Goal: Find contact information: Find contact information

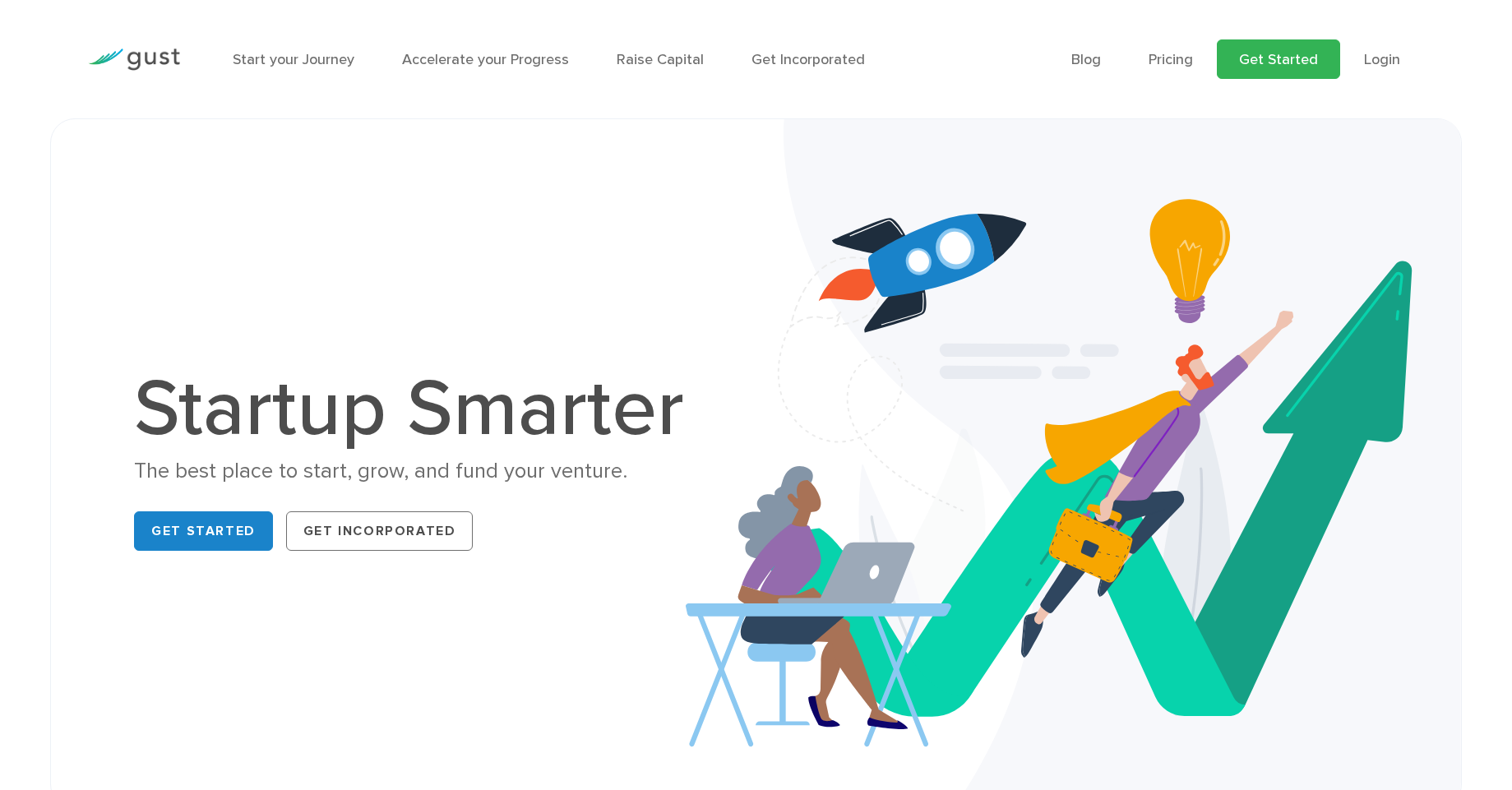
click at [1310, 74] on link "Get Started" at bounding box center [1278, 59] width 123 height 39
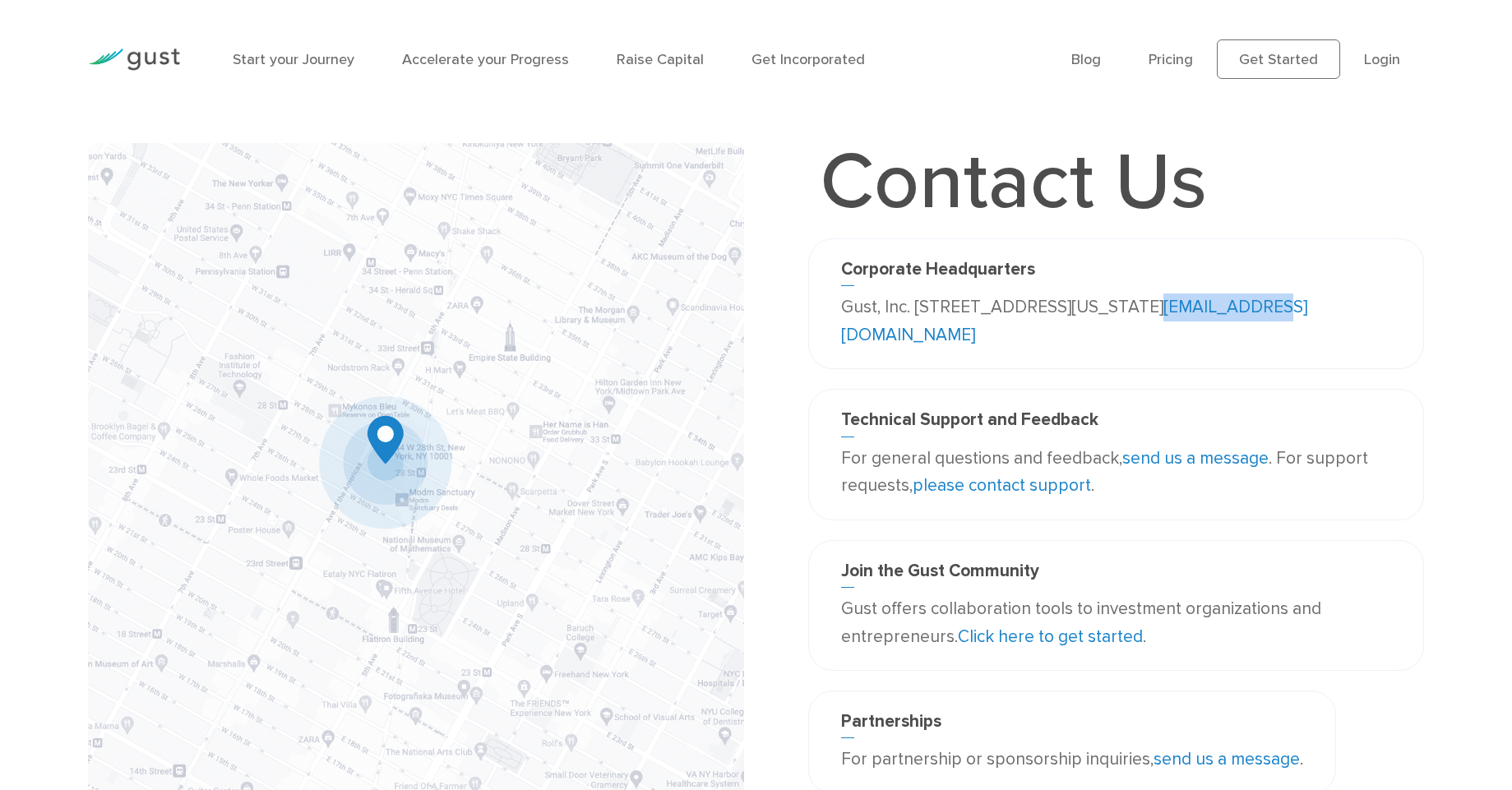
drag, startPoint x: 1043, startPoint y: 340, endPoint x: 881, endPoint y: 346, distance: 162.1
click at [881, 346] on p "Gust, Inc. [STREET_ADDRESS][US_STATE] [EMAIL_ADDRESS][DOMAIN_NAME]" at bounding box center [1116, 321] width 551 height 55
copy link "[EMAIL_ADDRESS][DOMAIN_NAME]"
